Goal: Information Seeking & Learning: Find specific fact

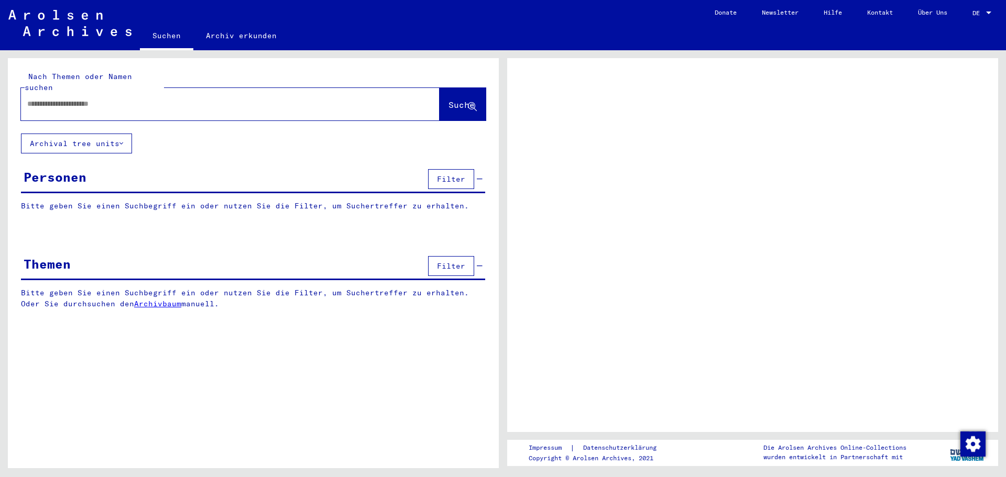
click at [168, 98] on input "text" at bounding box center [220, 103] width 387 height 11
type input "***"
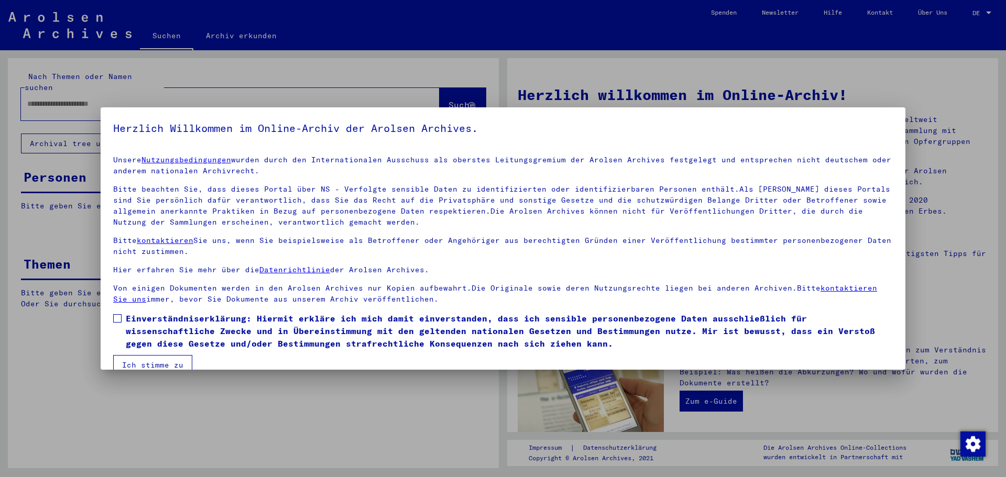
scroll to position [18, 0]
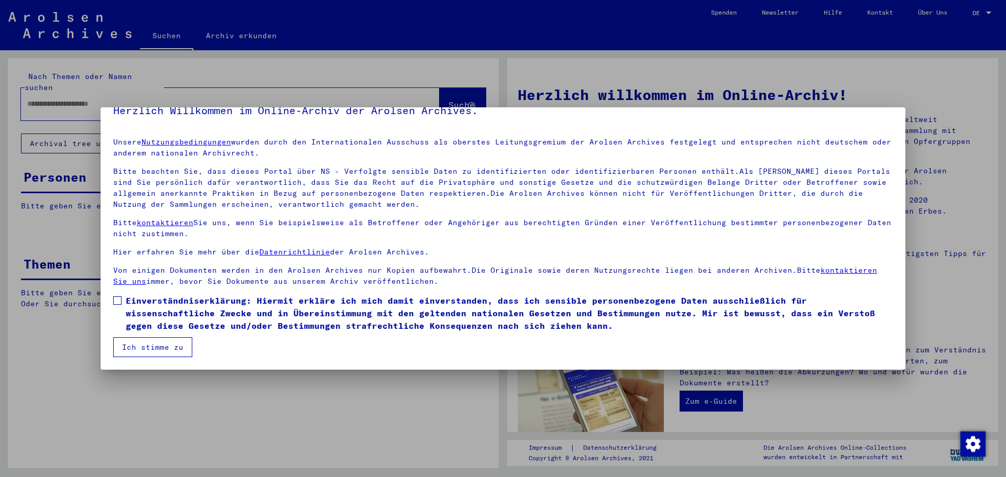
click at [119, 302] on span at bounding box center [117, 300] width 8 height 8
click at [170, 352] on button "Ich stimme zu" at bounding box center [152, 347] width 79 height 20
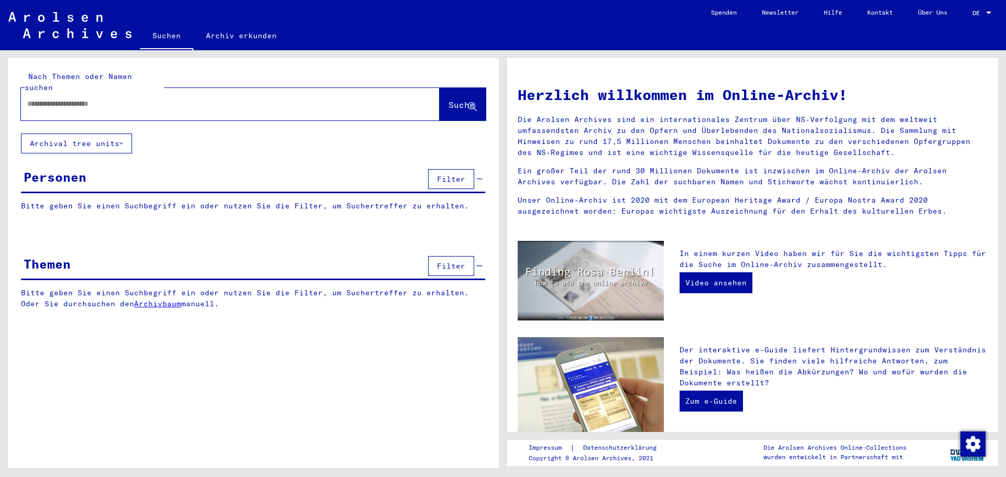
click at [118, 98] on input "text" at bounding box center [217, 103] width 381 height 11
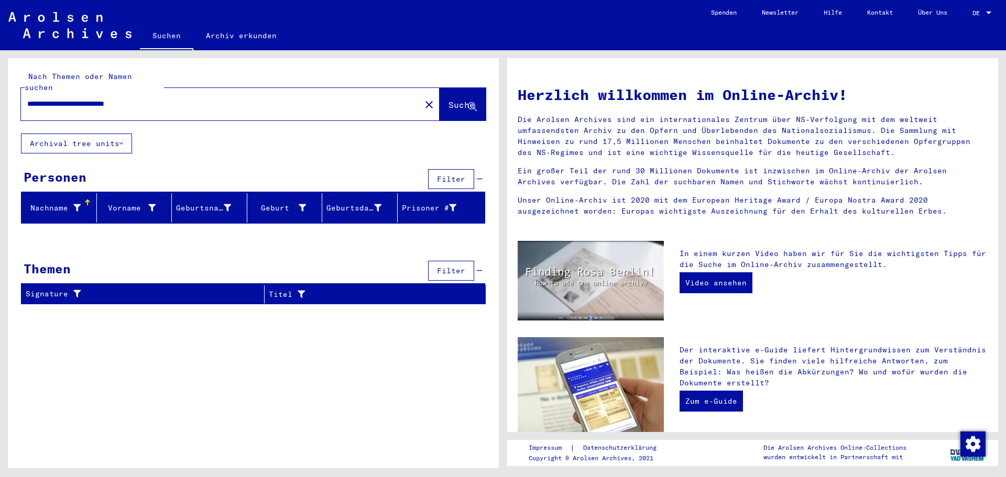
click at [118, 98] on input "**********" at bounding box center [217, 103] width 381 height 11
click at [68, 98] on input "**********" at bounding box center [217, 103] width 381 height 11
click at [453, 100] on span "Suche" at bounding box center [461, 105] width 26 height 10
click at [156, 98] on input "**********" at bounding box center [217, 103] width 381 height 11
type input "**********"
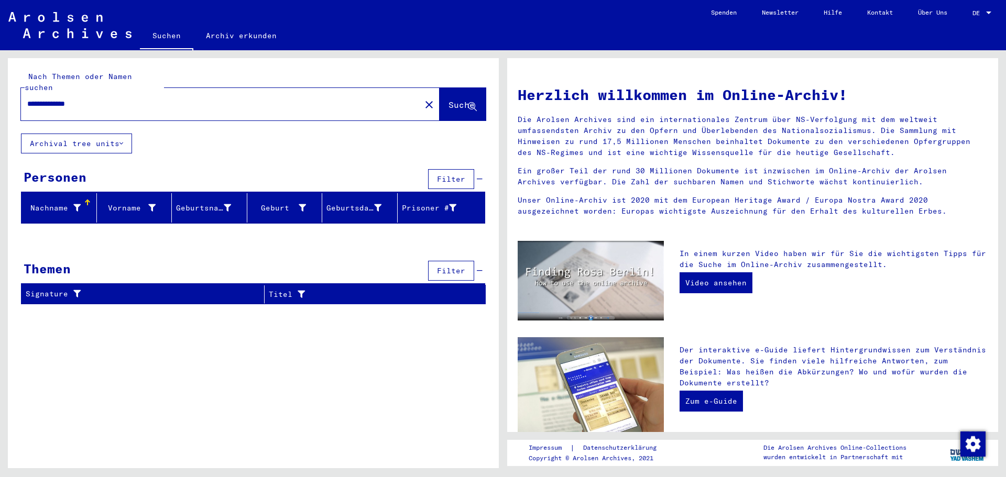
click at [448, 100] on span "Suche" at bounding box center [461, 105] width 26 height 10
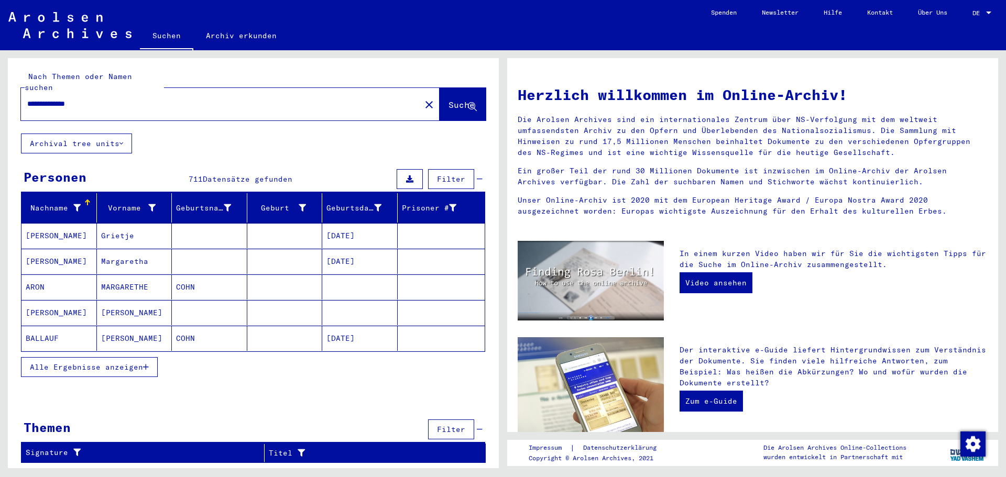
click at [145, 364] on icon "button" at bounding box center [146, 367] width 6 height 7
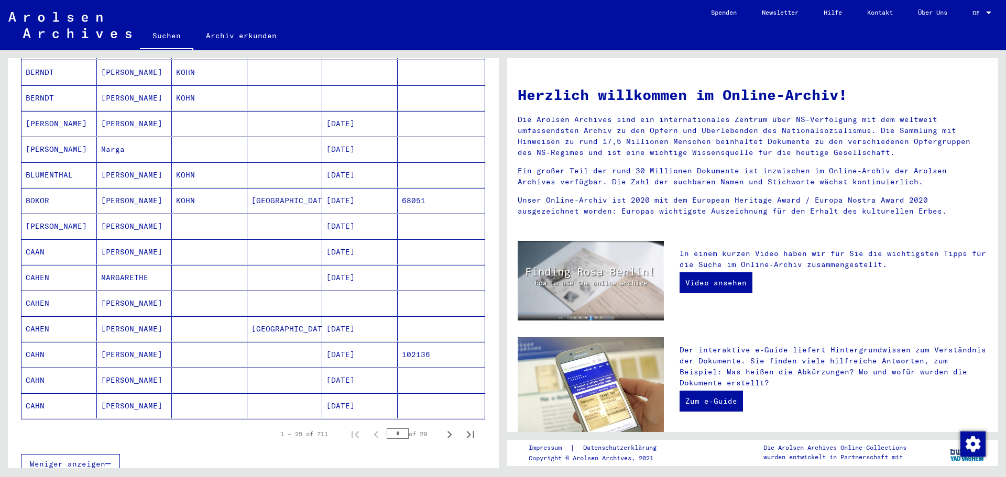
scroll to position [471, 0]
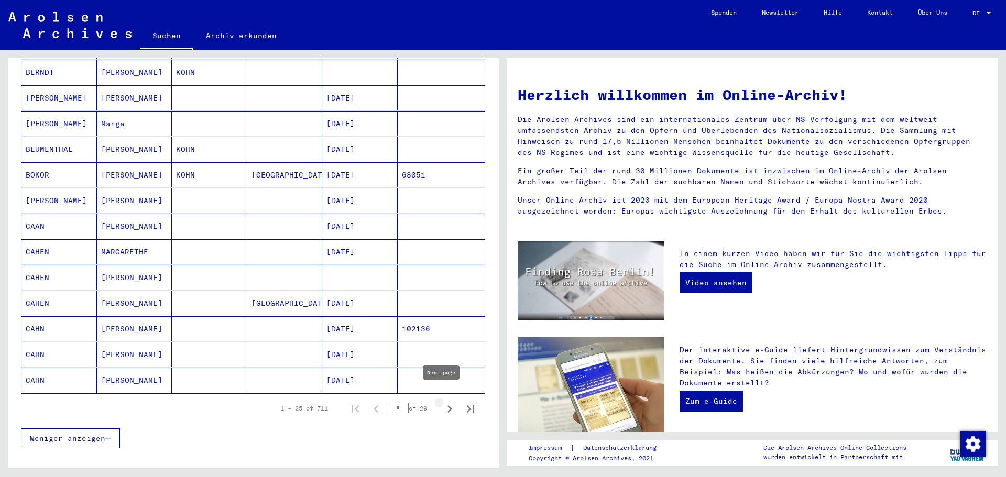
click at [442, 402] on icon "Next page" at bounding box center [449, 409] width 15 height 15
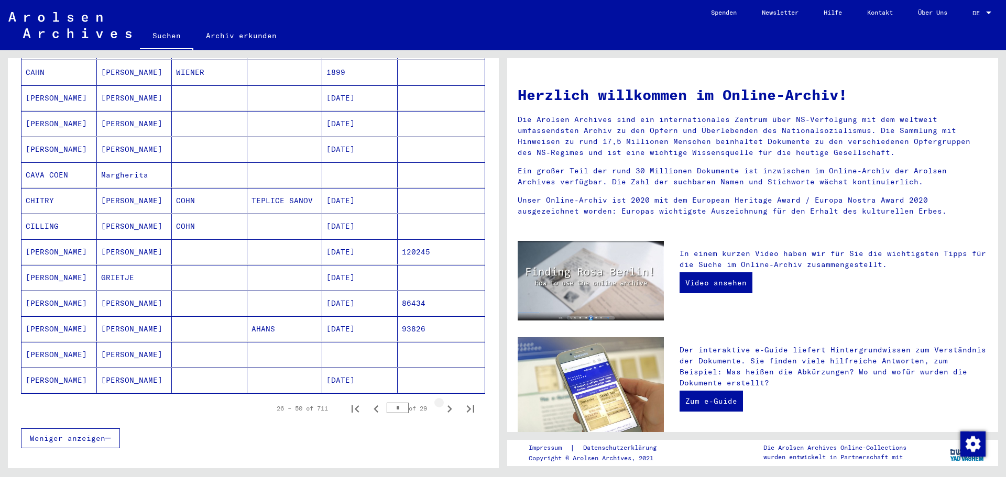
click at [442, 402] on icon "Next page" at bounding box center [449, 409] width 15 height 15
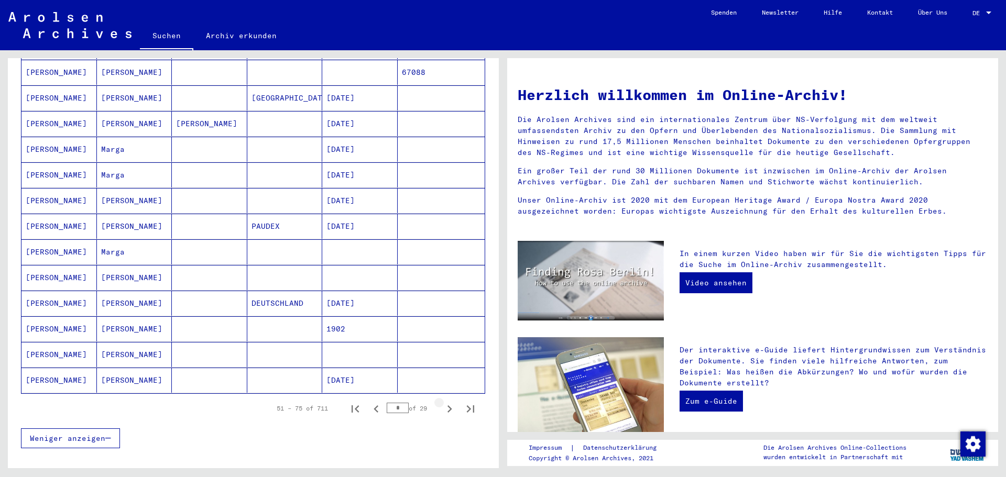
click at [442, 402] on icon "Next page" at bounding box center [449, 409] width 15 height 15
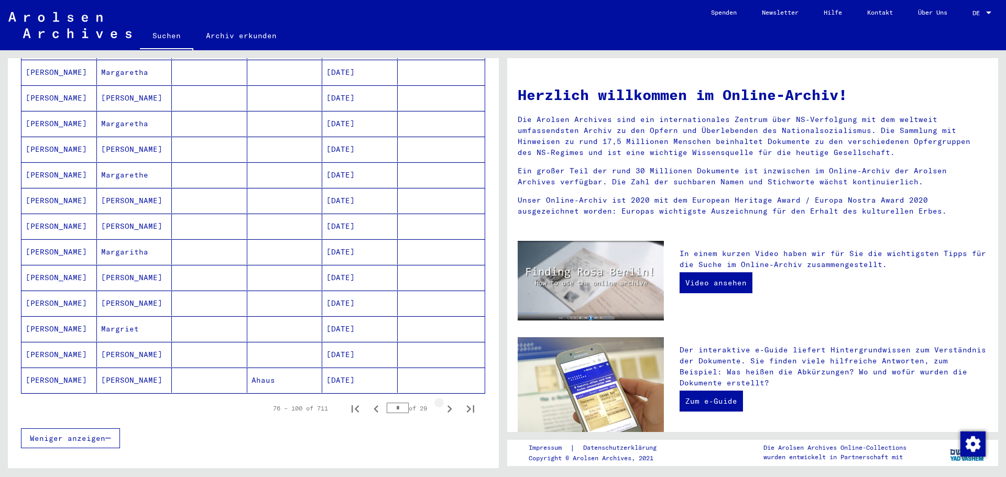
click at [442, 402] on icon "Next page" at bounding box center [449, 409] width 15 height 15
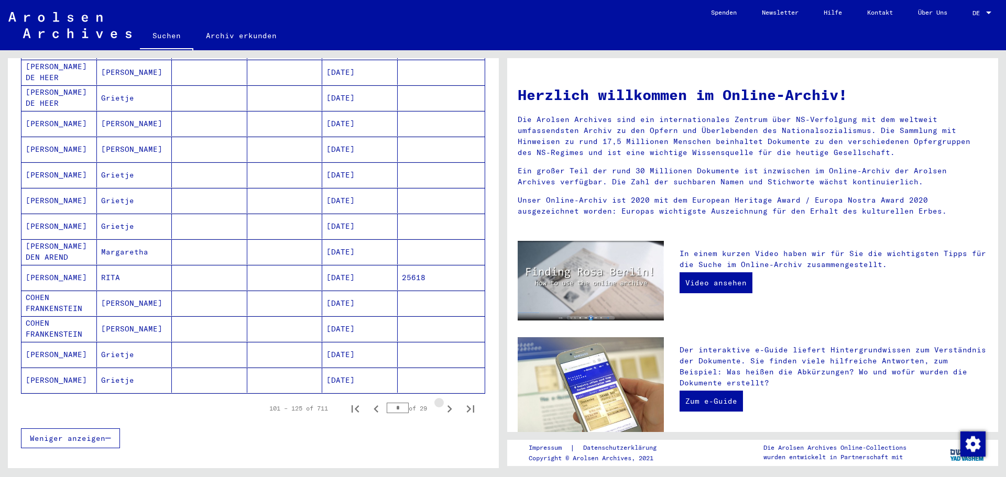
click at [442, 402] on icon "Next page" at bounding box center [449, 409] width 15 height 15
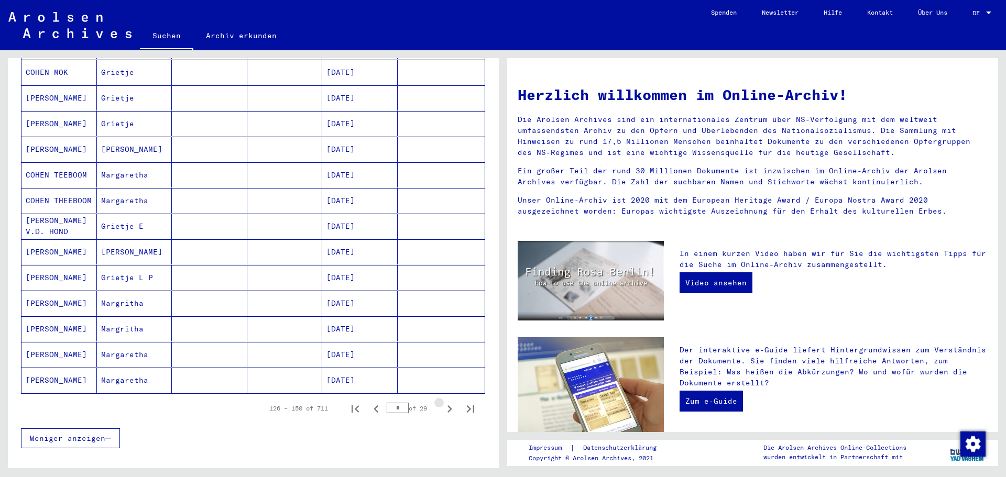
click at [442, 402] on icon "Next page" at bounding box center [449, 409] width 15 height 15
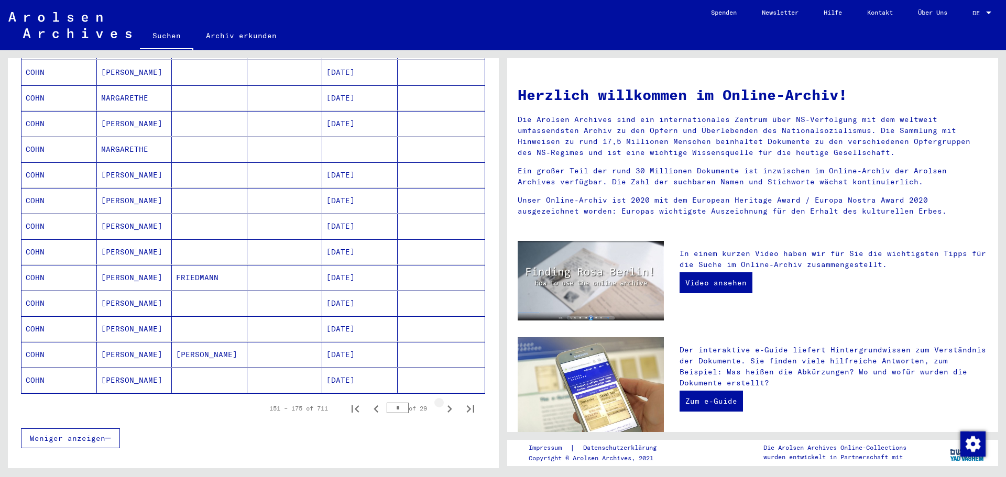
click at [442, 402] on icon "Next page" at bounding box center [449, 409] width 15 height 15
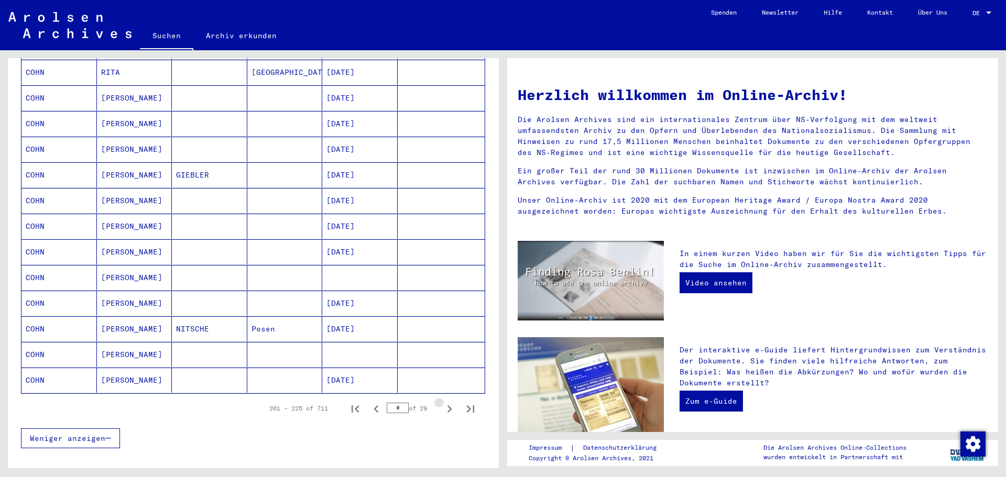
click at [442, 402] on icon "Next page" at bounding box center [449, 409] width 15 height 15
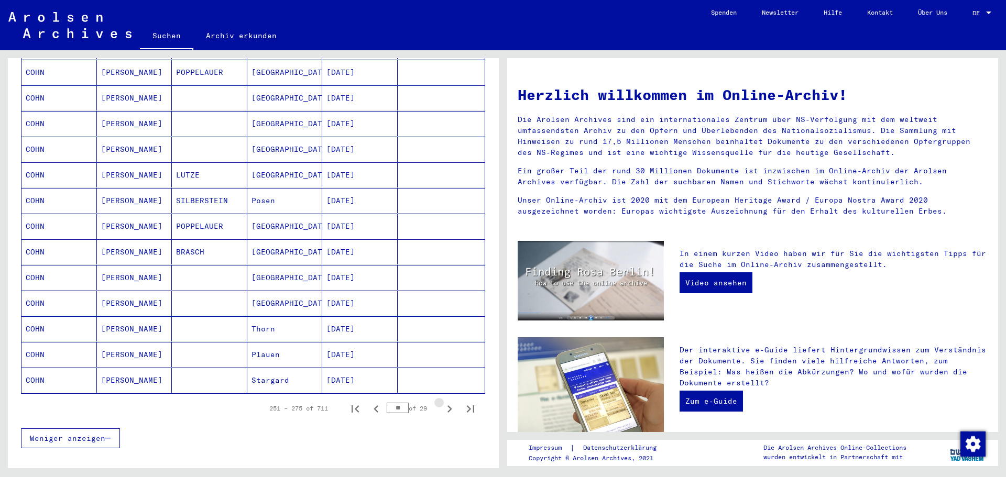
click at [442, 402] on icon "Next page" at bounding box center [449, 409] width 15 height 15
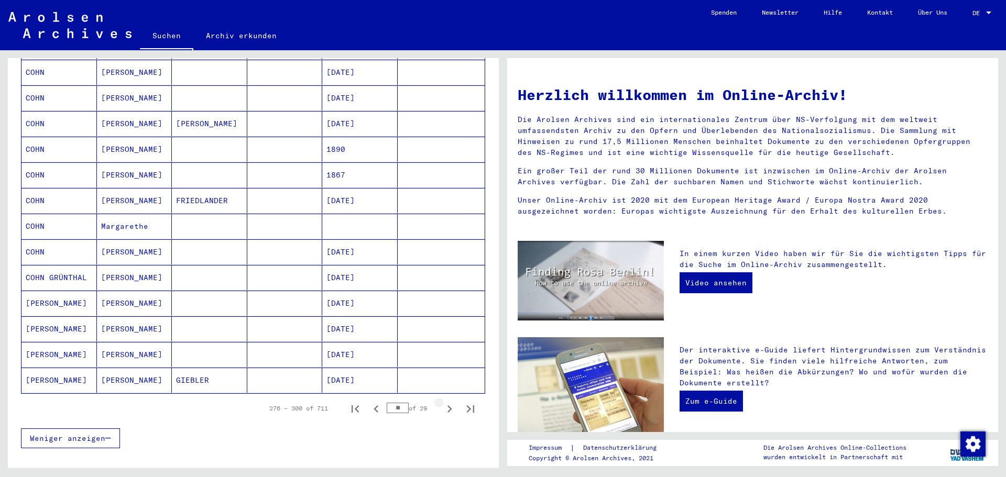
click at [442, 402] on icon "Next page" at bounding box center [449, 409] width 15 height 15
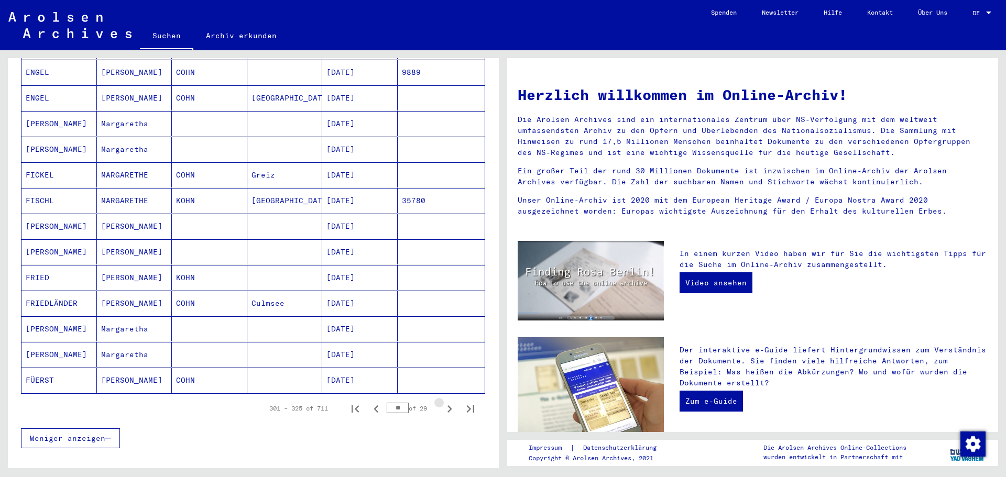
click at [442, 402] on icon "Next page" at bounding box center [449, 409] width 15 height 15
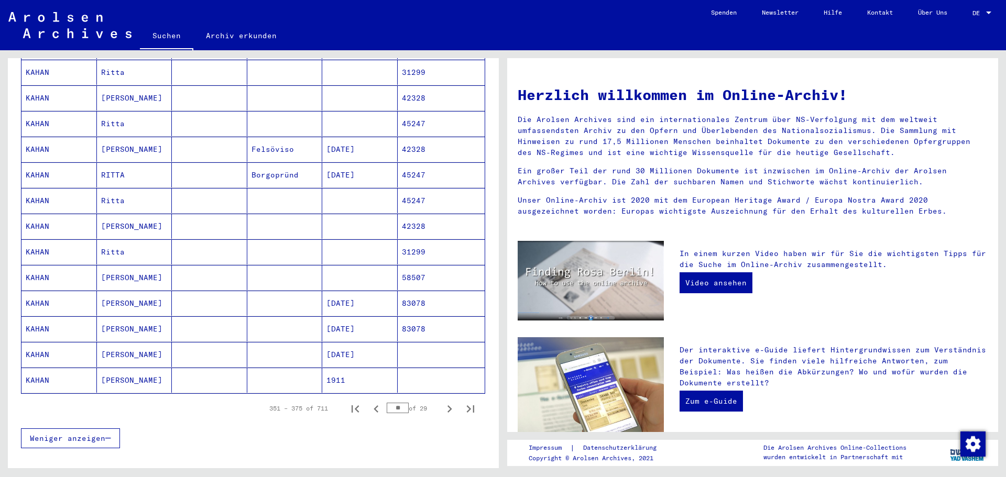
click at [442, 402] on icon "Next page" at bounding box center [449, 409] width 15 height 15
type input "**"
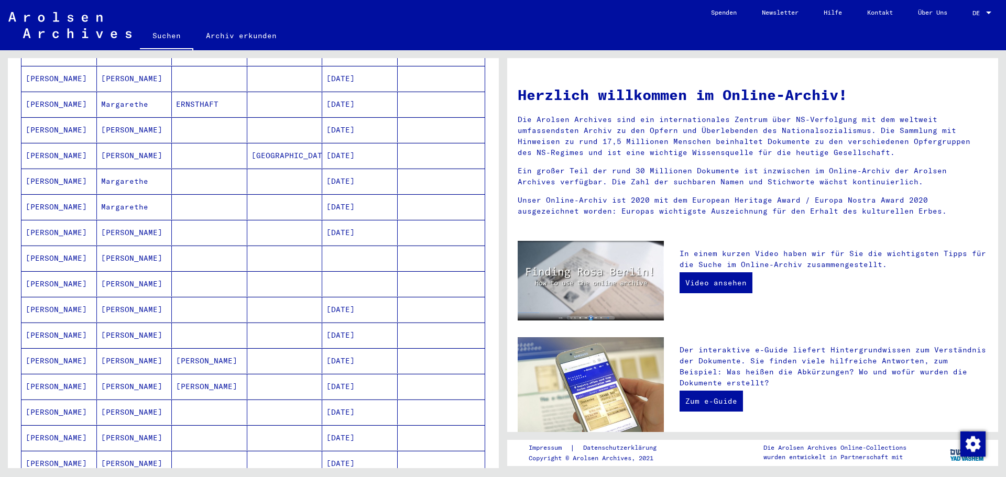
scroll to position [152, 0]
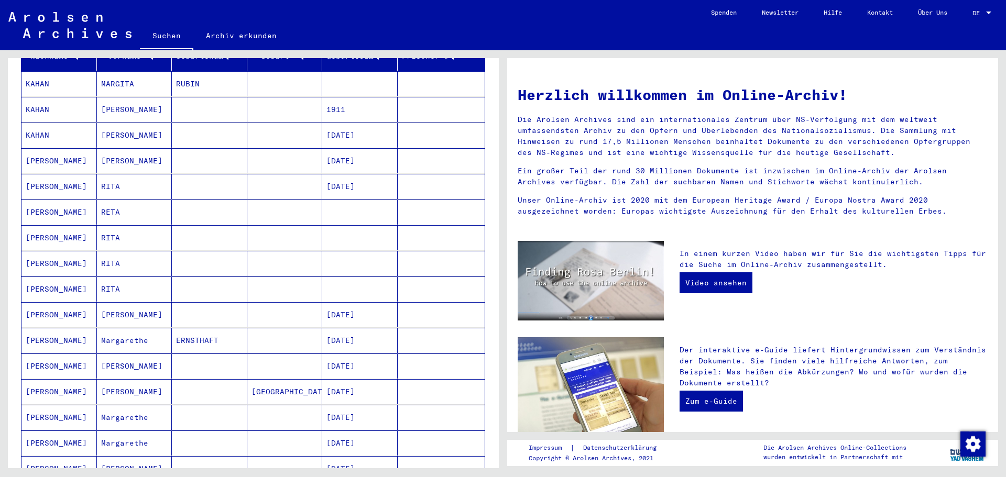
click at [36, 148] on mat-cell "[PERSON_NAME]" at bounding box center [58, 160] width 75 height 25
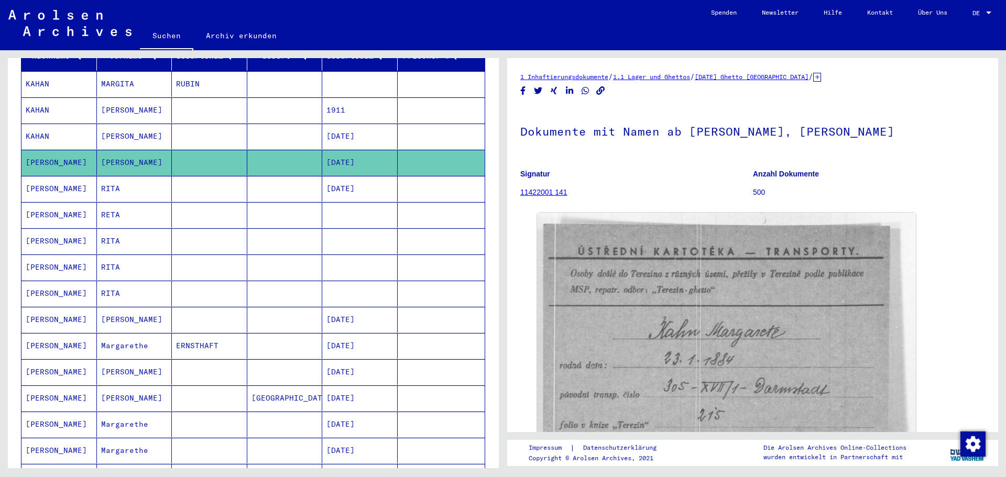
click at [32, 179] on mat-cell "[PERSON_NAME]" at bounding box center [58, 189] width 75 height 26
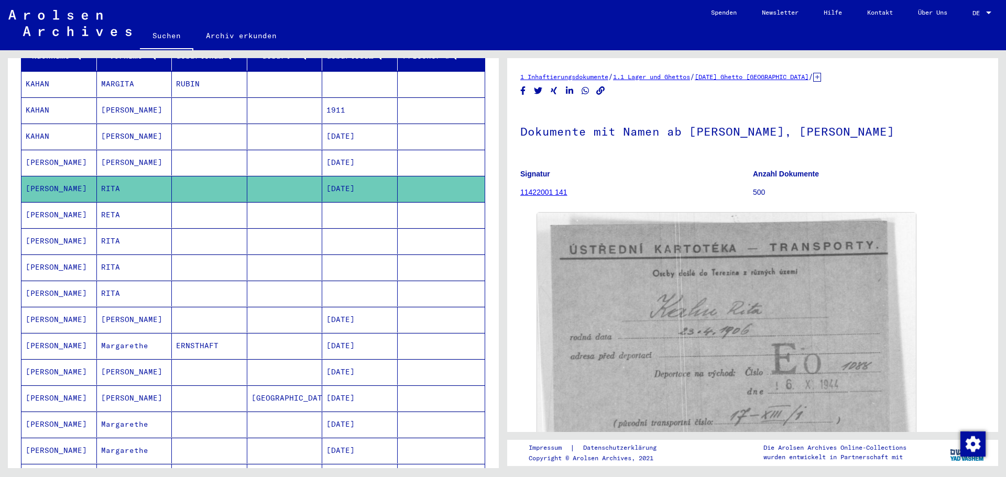
click at [32, 203] on mat-cell "[PERSON_NAME]" at bounding box center [58, 215] width 75 height 26
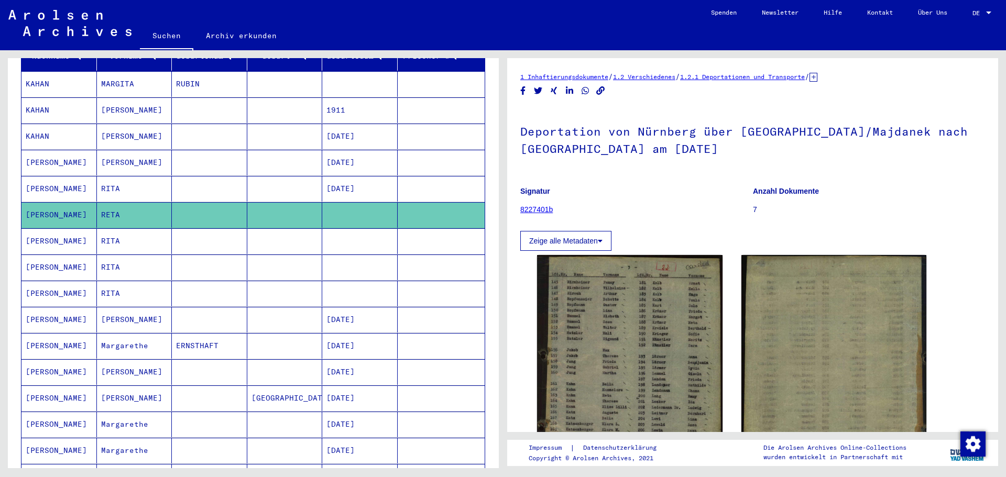
click at [30, 364] on mat-cell "[PERSON_NAME]" at bounding box center [58, 372] width 75 height 26
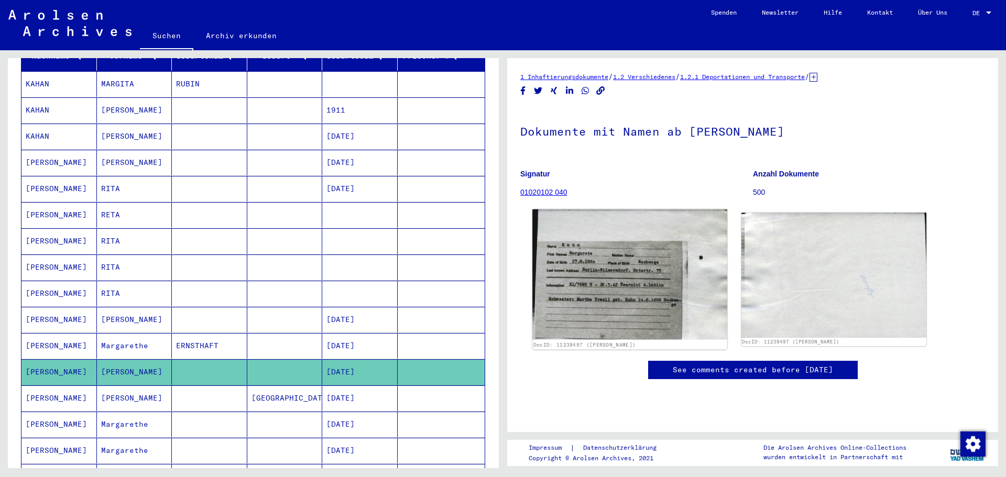
click at [683, 269] on img at bounding box center [629, 275] width 194 height 130
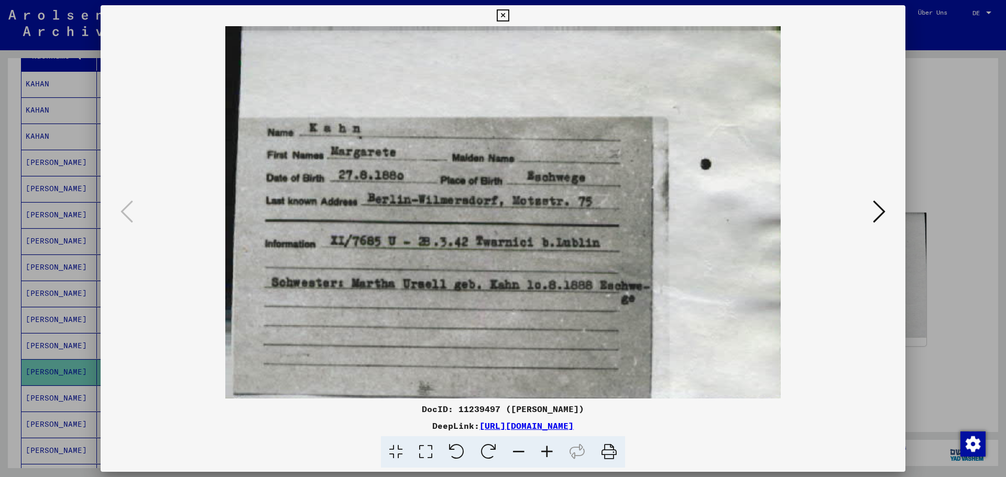
click at [505, 14] on icon at bounding box center [503, 15] width 12 height 13
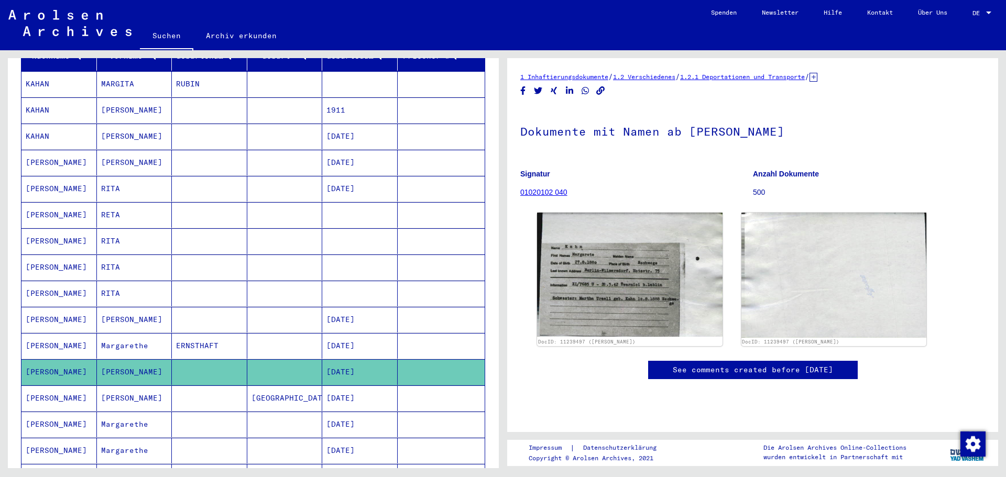
click at [34, 386] on mat-cell "[PERSON_NAME]" at bounding box center [58, 399] width 75 height 26
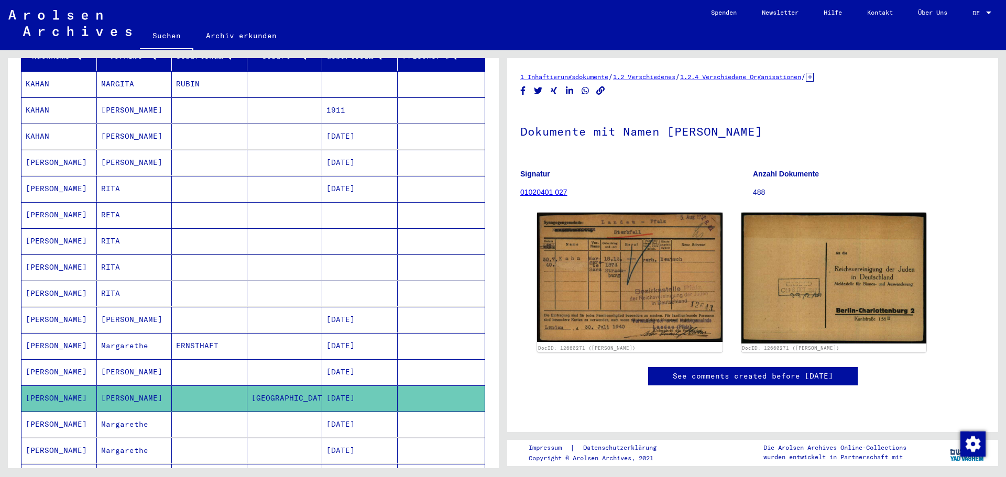
click at [39, 412] on mat-cell "[PERSON_NAME]" at bounding box center [58, 425] width 75 height 26
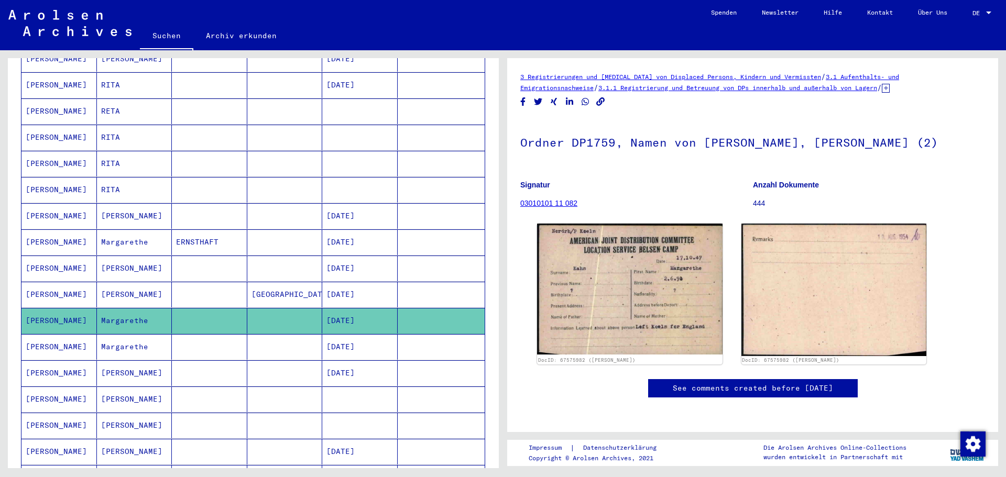
scroll to position [257, 0]
click at [44, 333] on mat-cell "[PERSON_NAME]" at bounding box center [58, 346] width 75 height 26
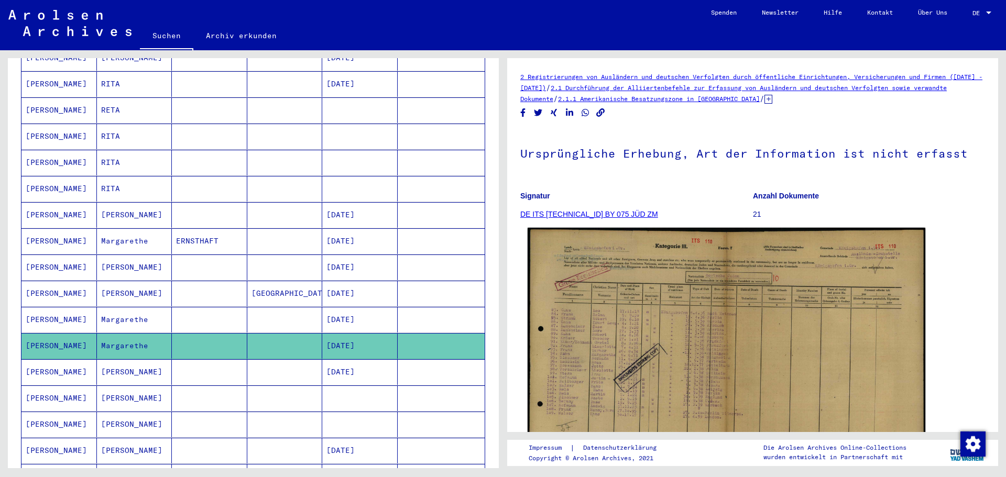
click at [678, 365] on img at bounding box center [726, 368] width 398 height 281
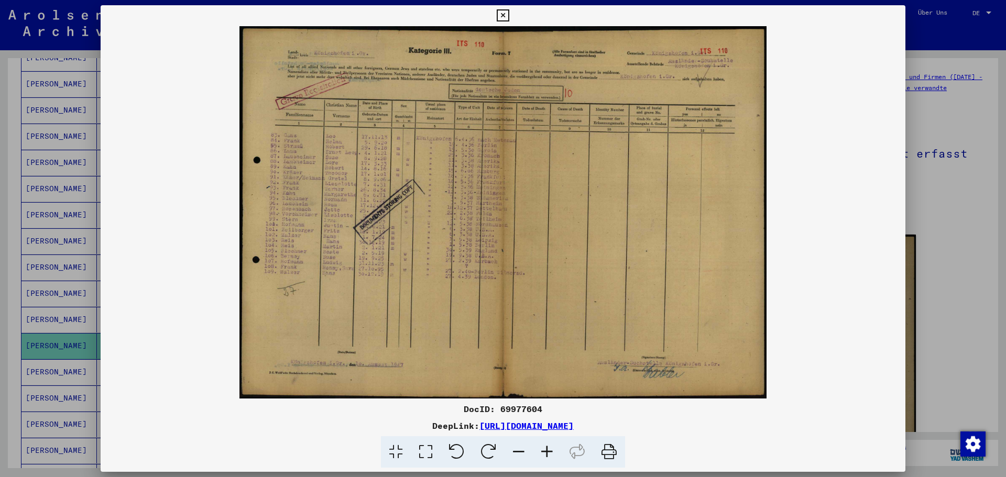
click at [547, 448] on icon at bounding box center [547, 452] width 28 height 32
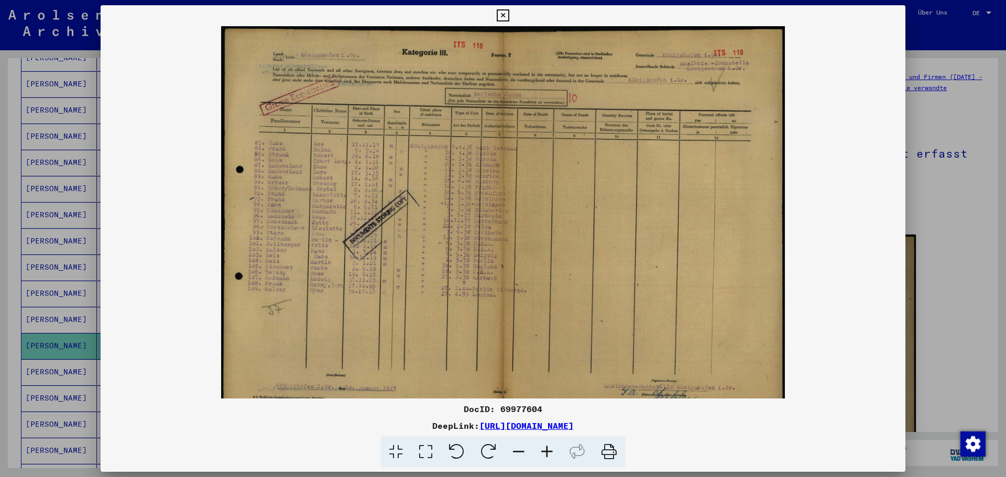
click at [547, 448] on icon at bounding box center [547, 452] width 28 height 32
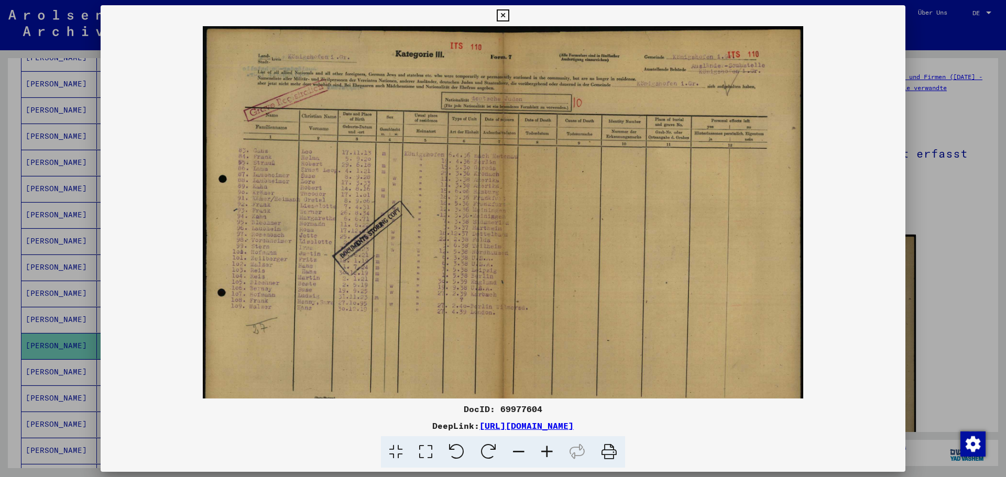
click at [547, 448] on icon at bounding box center [547, 452] width 28 height 32
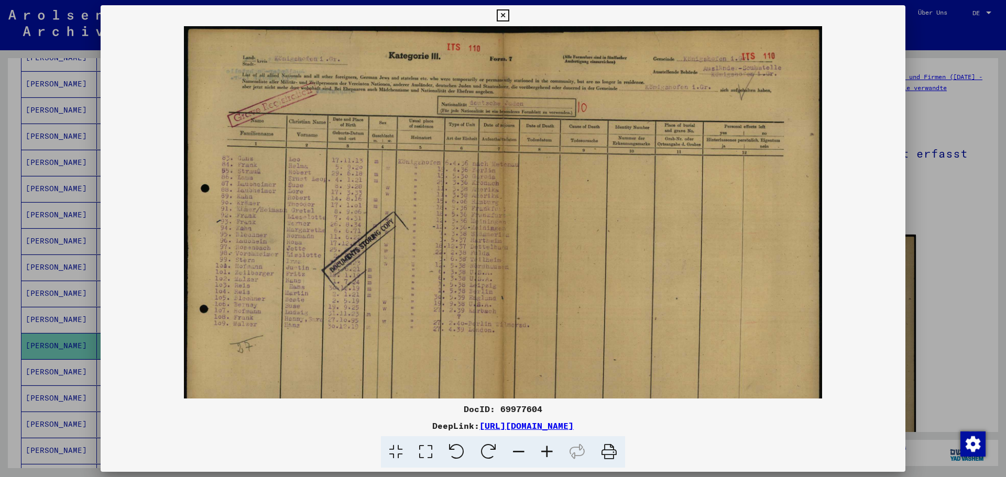
click at [547, 448] on icon at bounding box center [547, 452] width 28 height 32
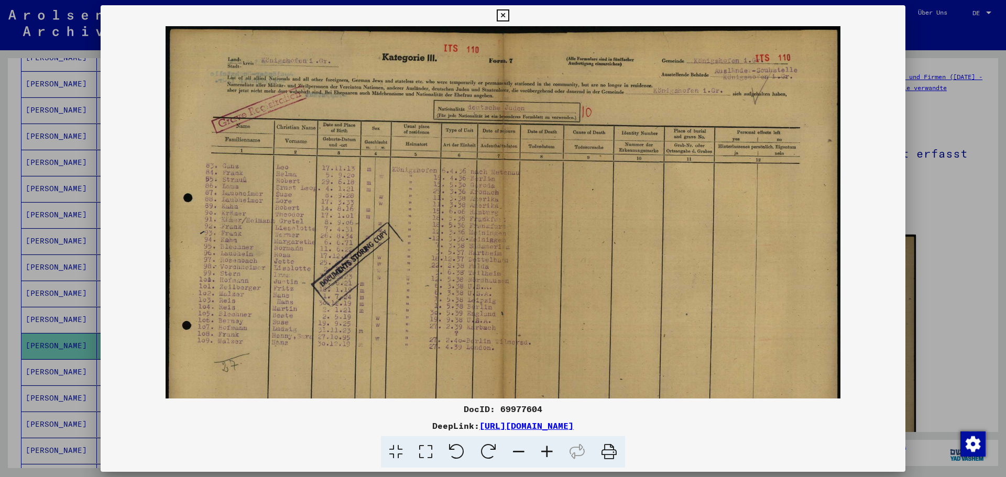
click at [547, 448] on icon at bounding box center [547, 452] width 28 height 32
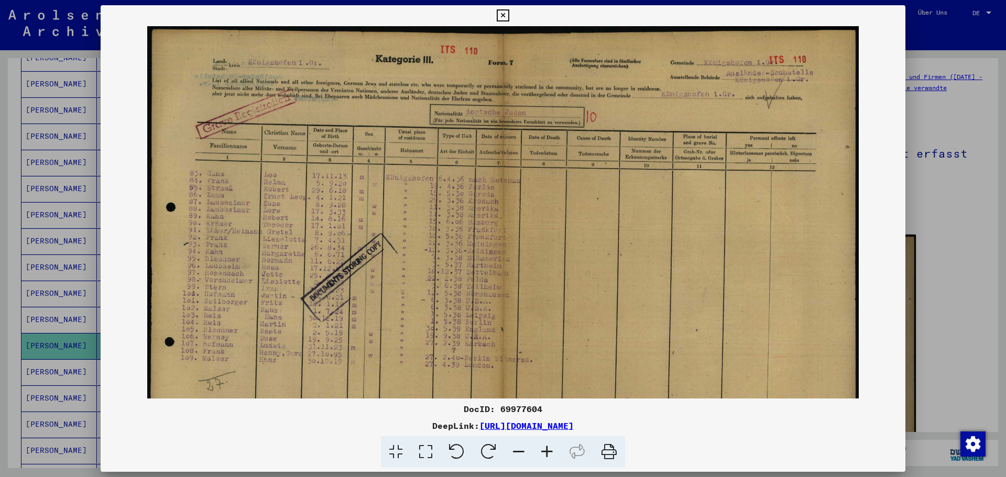
click at [547, 448] on icon at bounding box center [547, 452] width 28 height 32
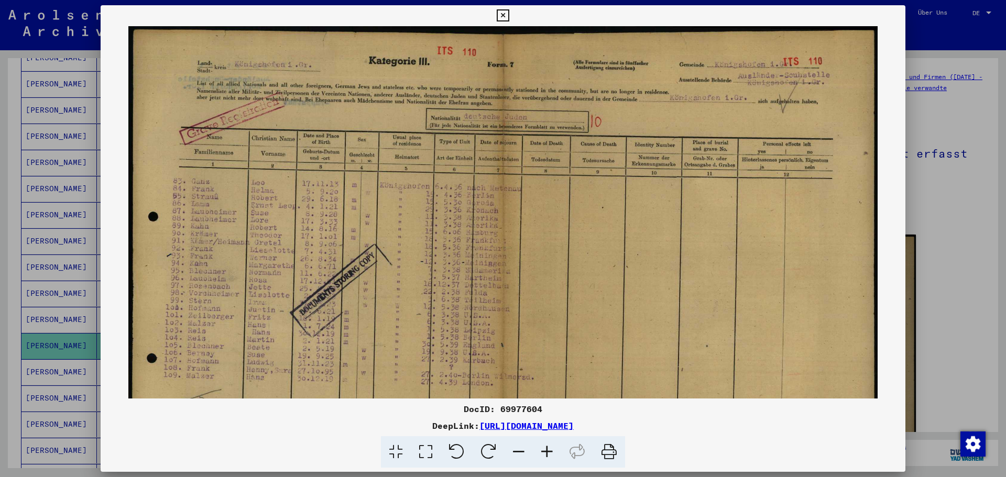
click at [505, 15] on icon at bounding box center [503, 15] width 12 height 13
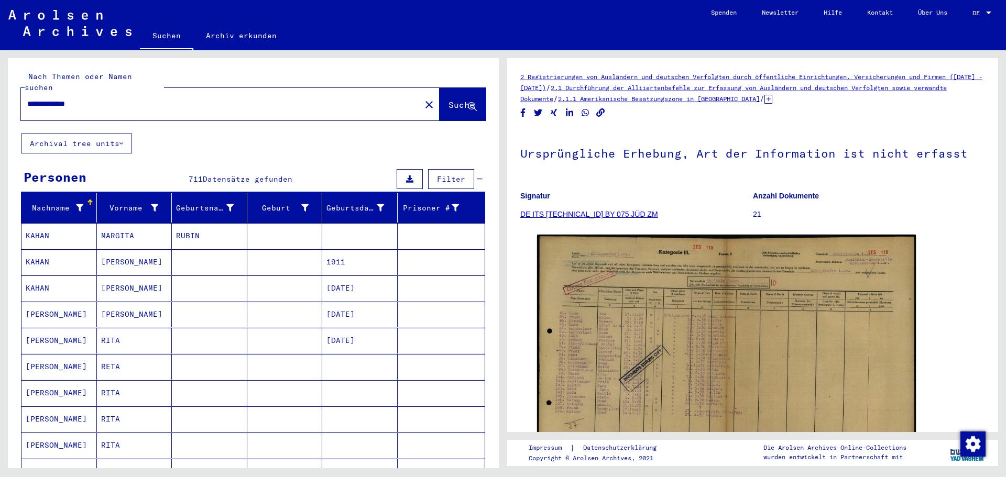
click at [161, 98] on input "**********" at bounding box center [220, 103] width 387 height 11
type input "*"
paste input "**********"
type input "**********"
click at [448, 100] on span "Suche" at bounding box center [461, 105] width 26 height 10
